Goal: Find specific page/section: Find specific page/section

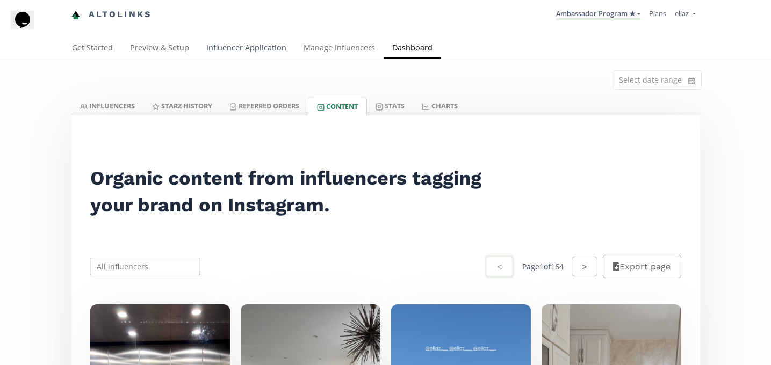
click at [250, 48] on link "Influencer Application" at bounding box center [246, 48] width 97 height 21
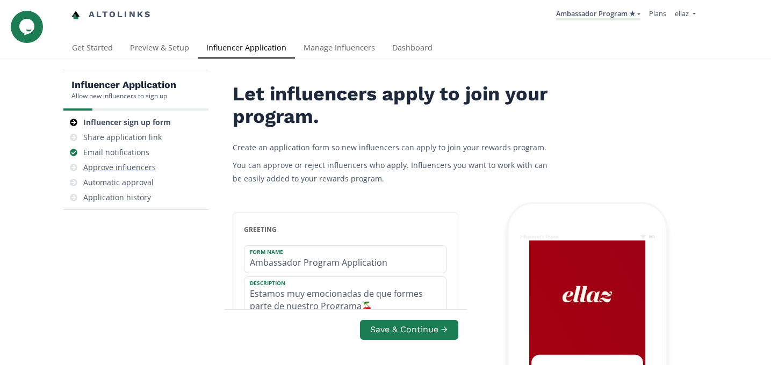
click at [142, 171] on div "Approve influencers" at bounding box center [119, 167] width 73 height 11
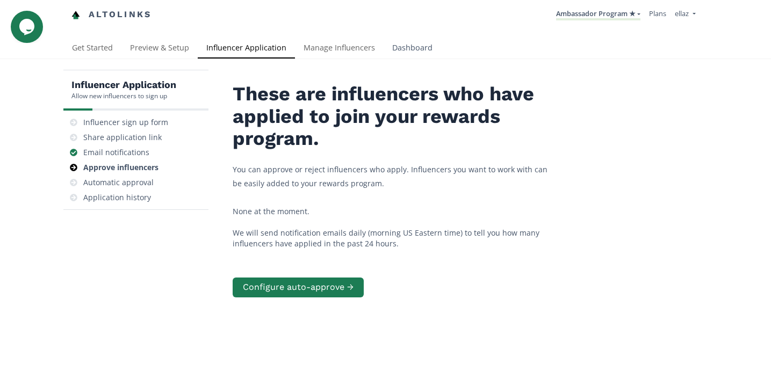
click at [411, 42] on link "Dashboard" at bounding box center [413, 48] width 58 height 21
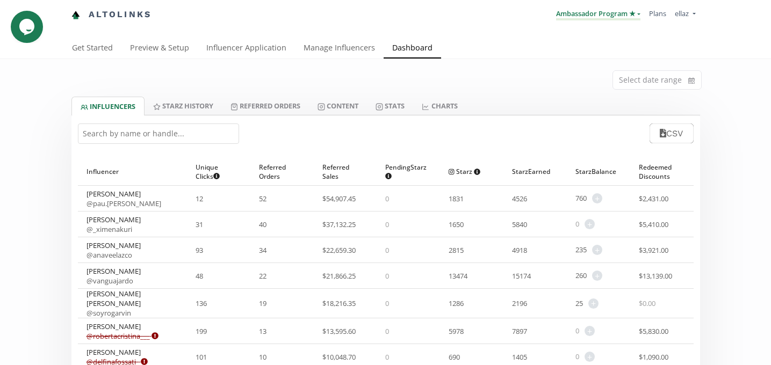
click at [620, 17] on link "Ambassador Program ★" at bounding box center [598, 15] width 84 height 12
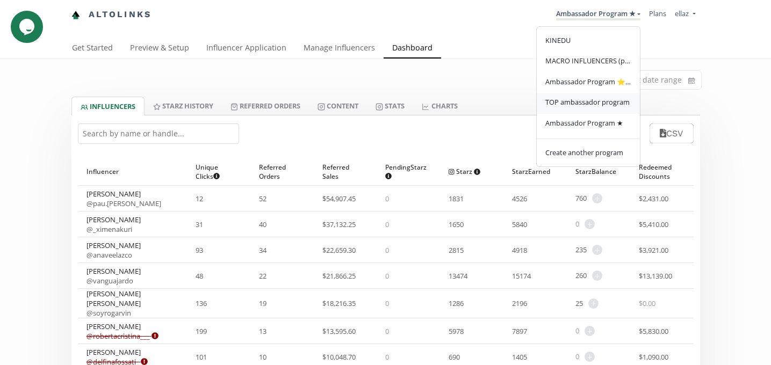
click at [576, 102] on span "TOP ambassador program" at bounding box center [587, 102] width 84 height 10
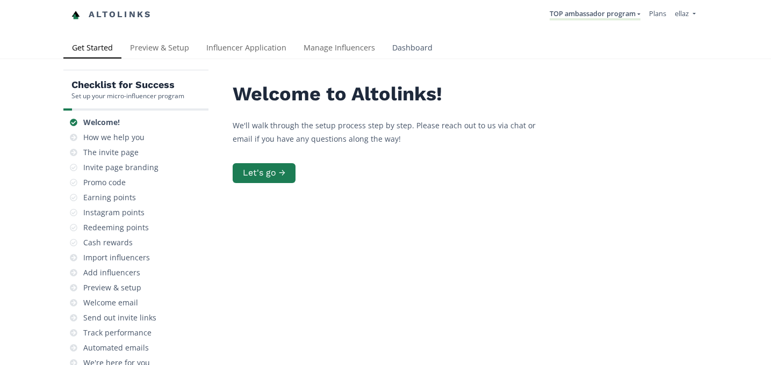
click at [402, 46] on link "Dashboard" at bounding box center [413, 48] width 58 height 21
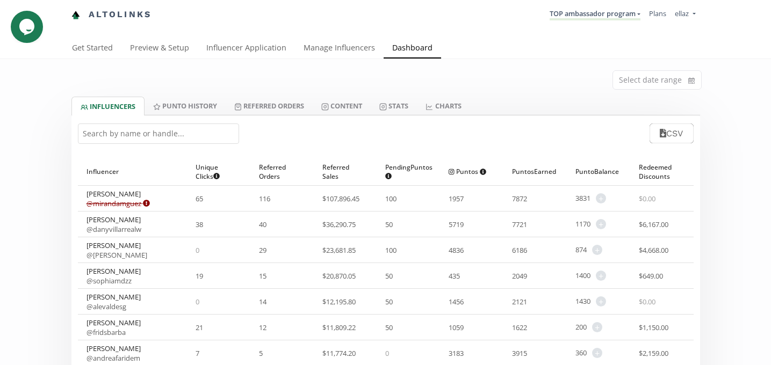
click at [126, 128] on input "text" at bounding box center [158, 134] width 161 height 20
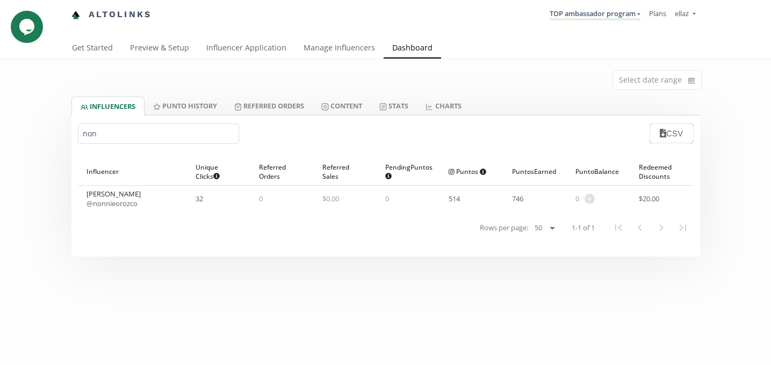
type input "non"
